Goal: Obtain resource: Obtain resource

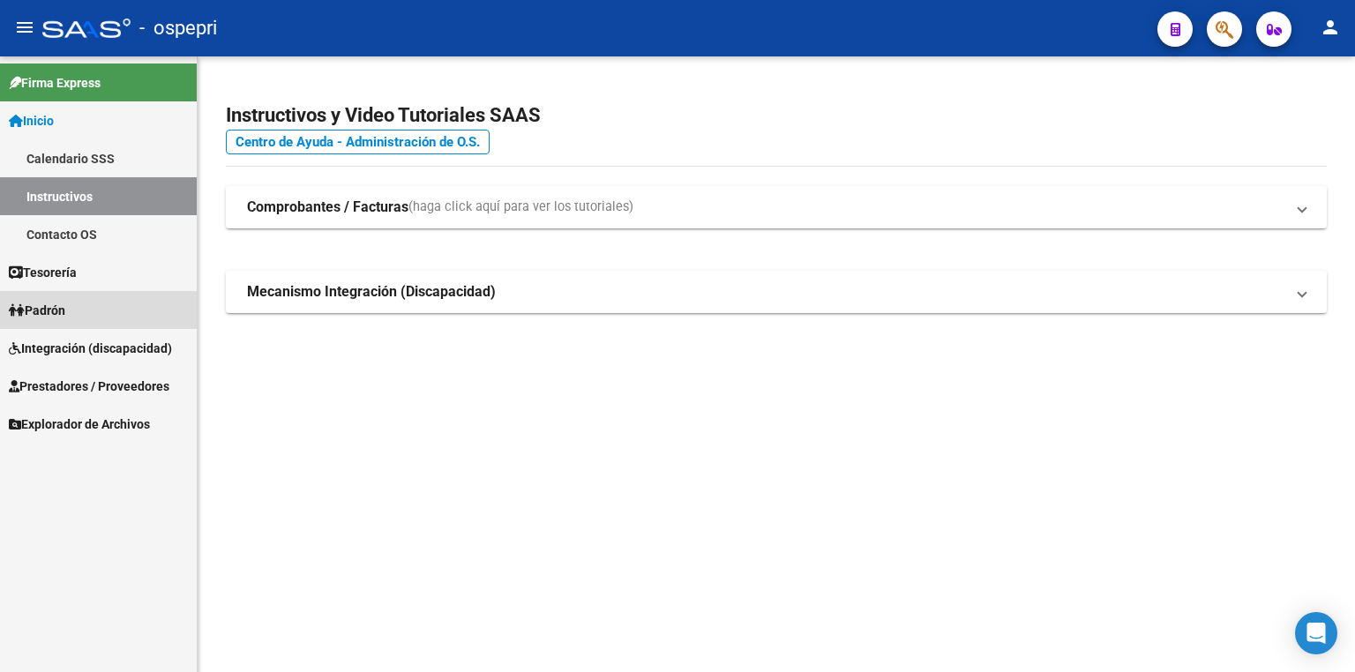
click at [83, 310] on link "Padrón" at bounding box center [98, 310] width 197 height 38
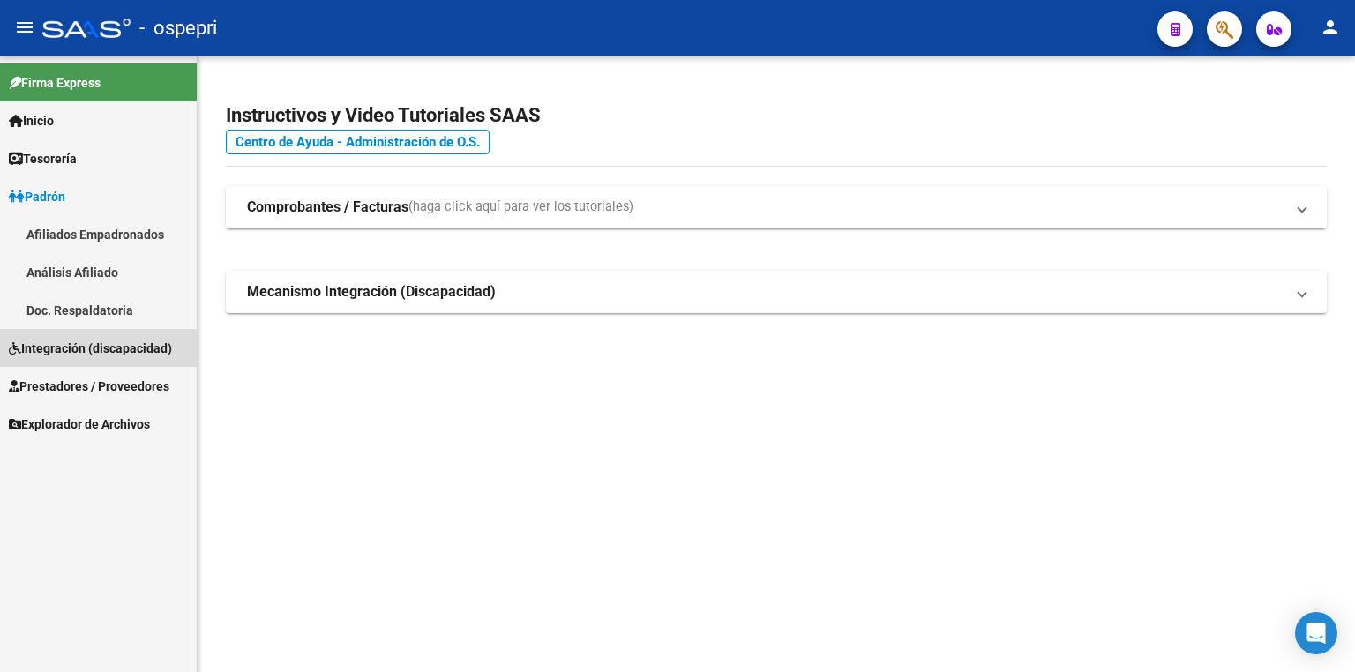
click at [81, 344] on span "Integración (discapacidad)" at bounding box center [90, 348] width 163 height 19
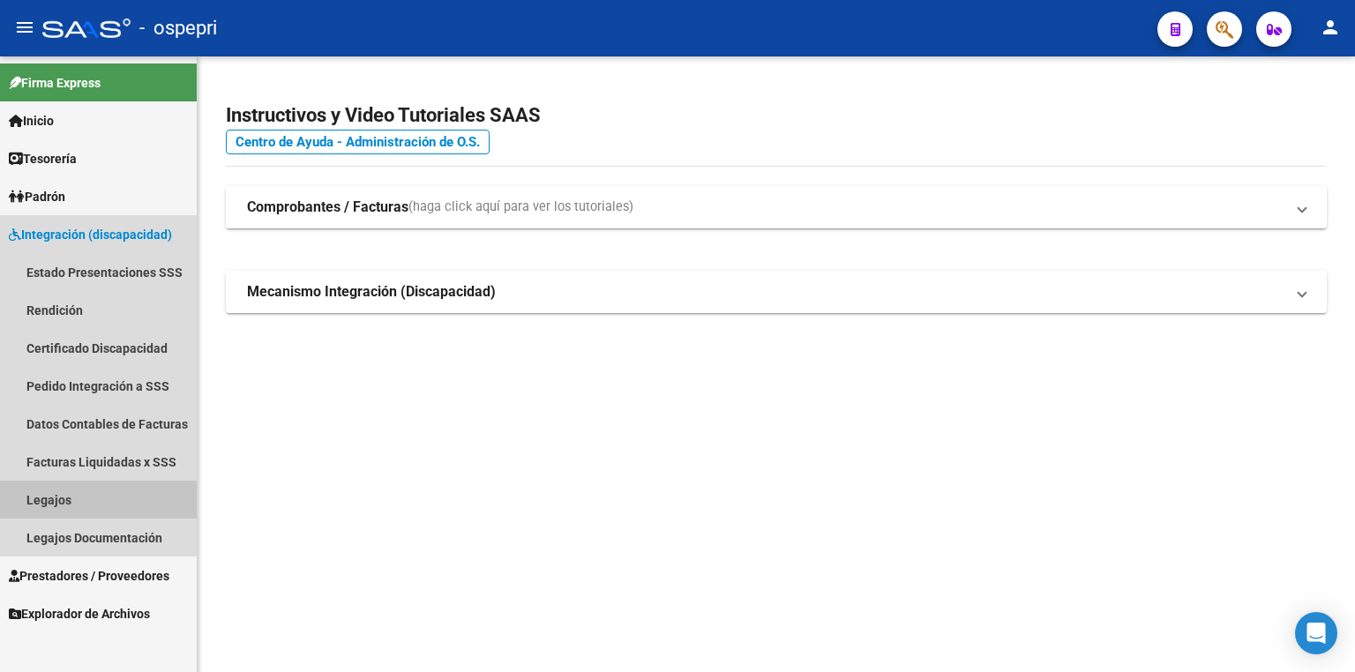
click at [80, 494] on link "Legajos" at bounding box center [98, 500] width 197 height 38
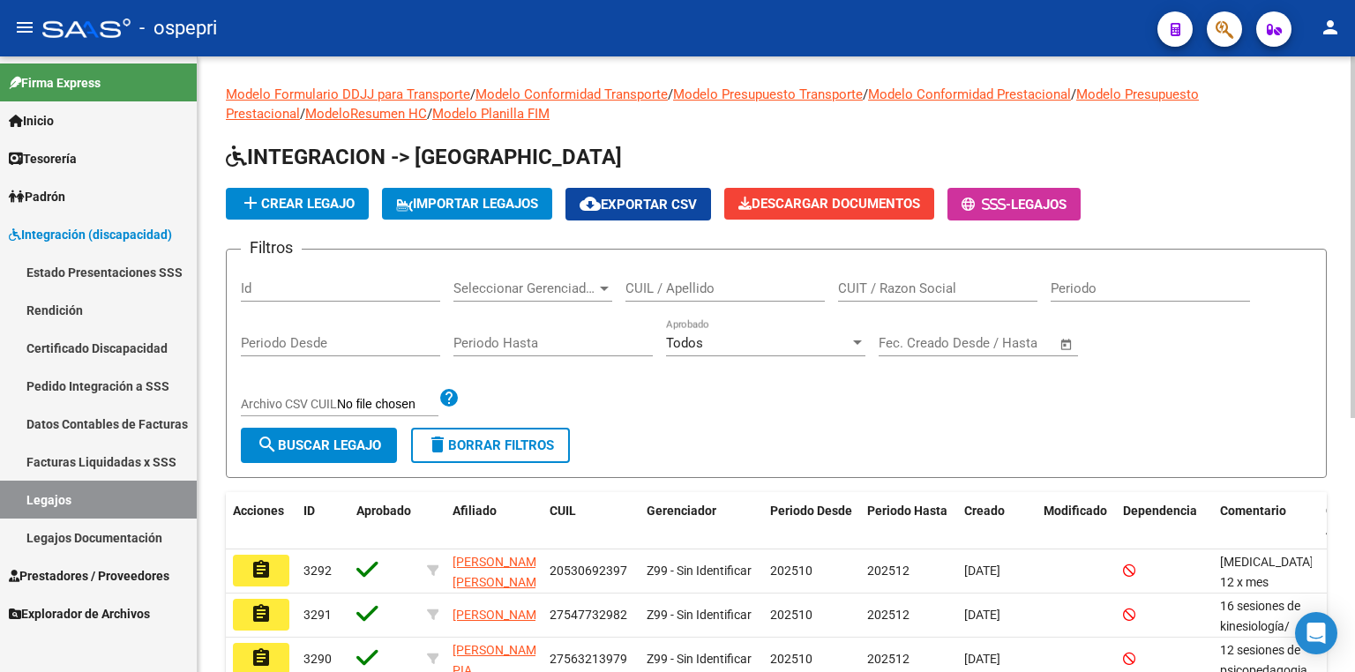
click at [657, 290] on input "CUIL / Apellido" at bounding box center [725, 289] width 199 height 16
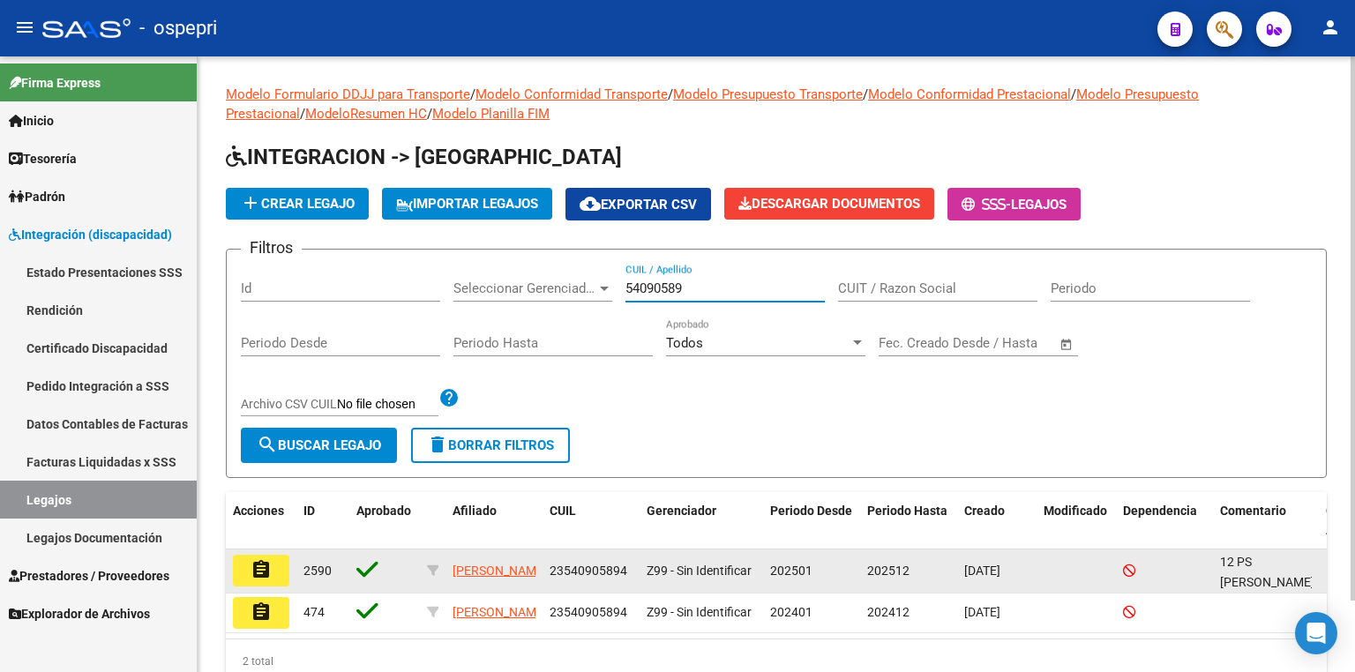
type input "54090589"
click at [274, 561] on button "assignment" at bounding box center [261, 571] width 56 height 32
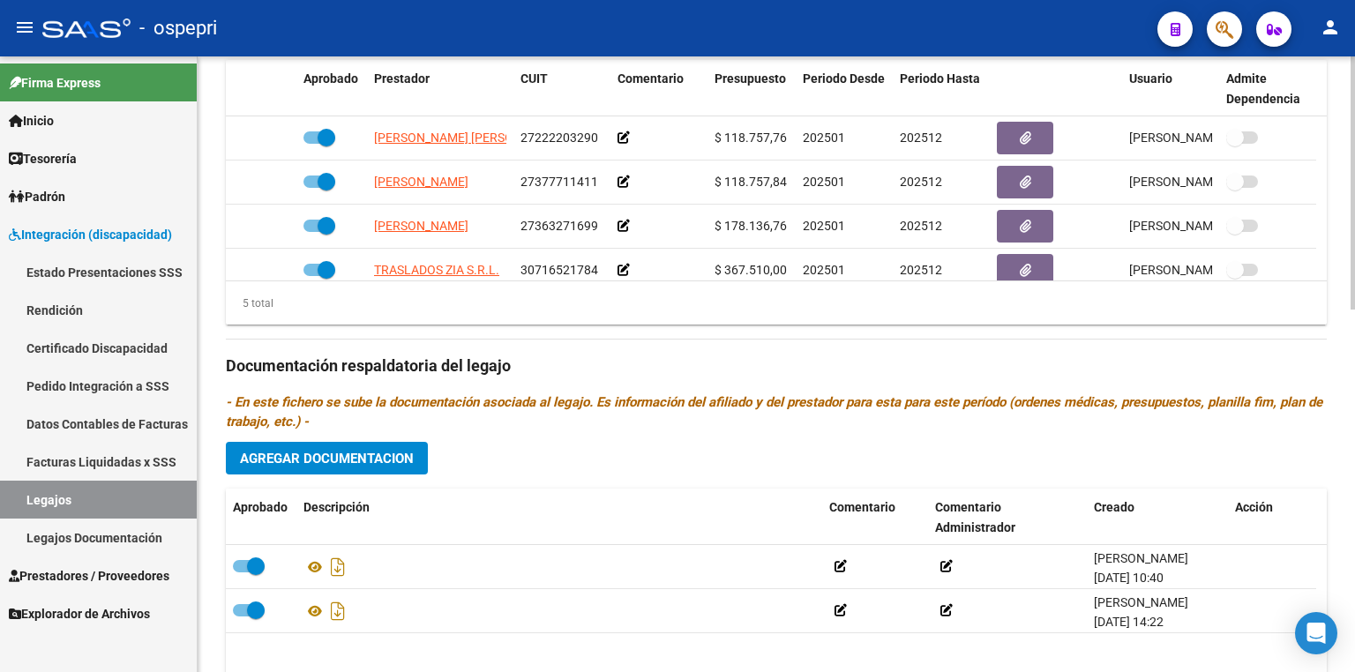
scroll to position [881, 0]
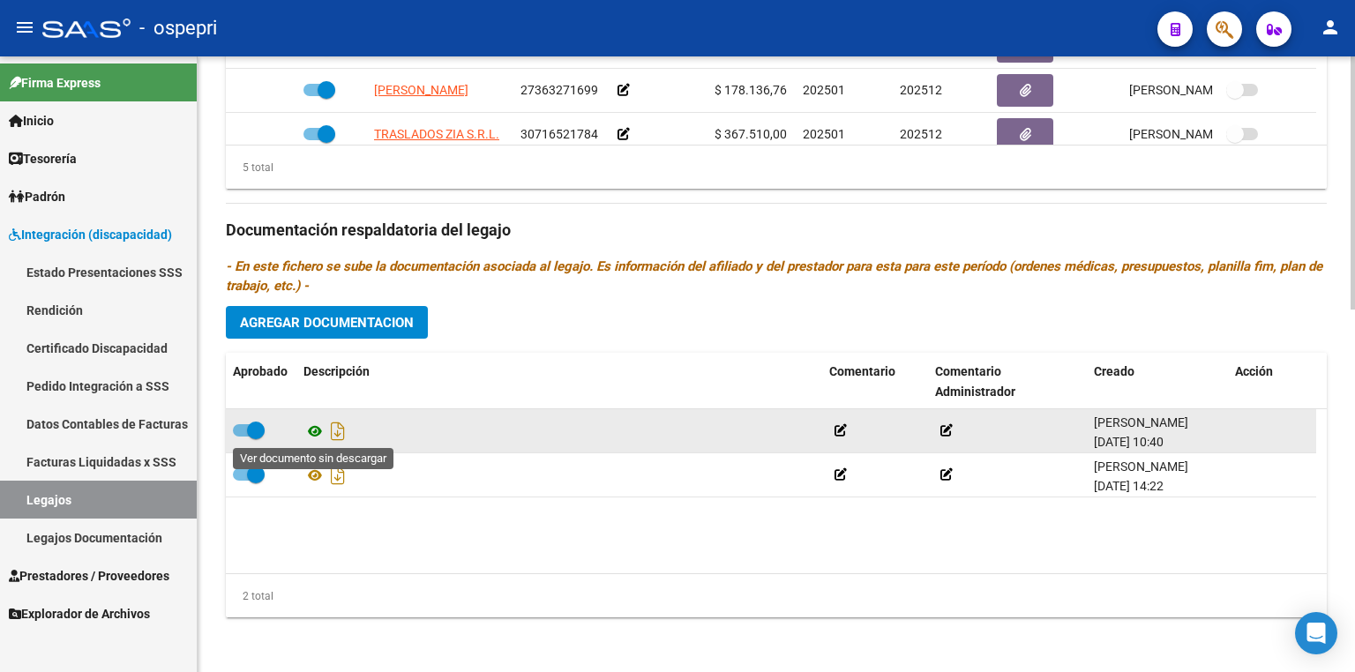
click at [311, 425] on icon at bounding box center [315, 431] width 23 height 21
